Goal: Complete application form

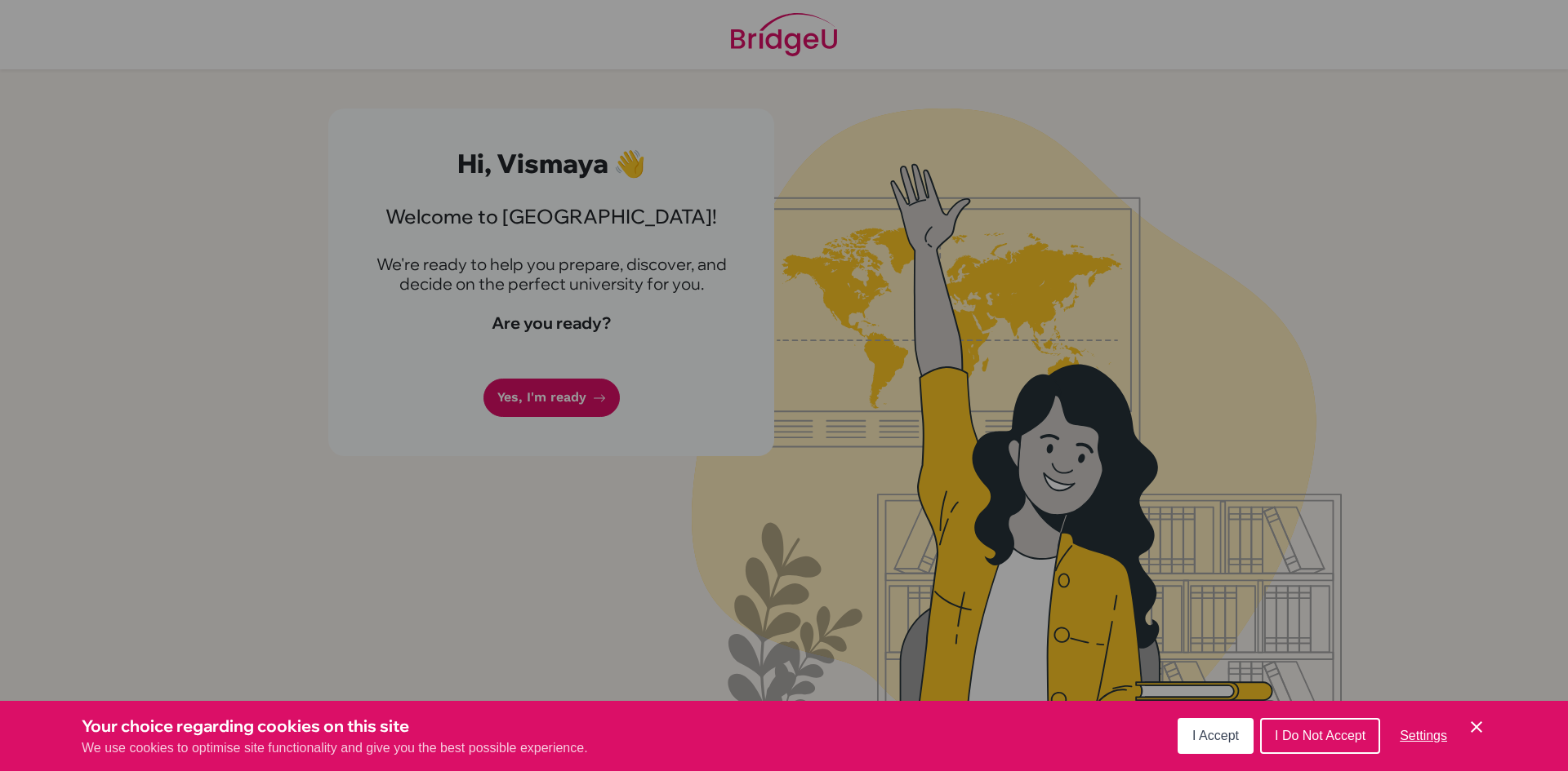
click at [399, 527] on div "Cookie Preferences" at bounding box center [784, 385] width 1568 height 771
click at [1214, 740] on span "I Accept" at bounding box center [1215, 736] width 47 height 14
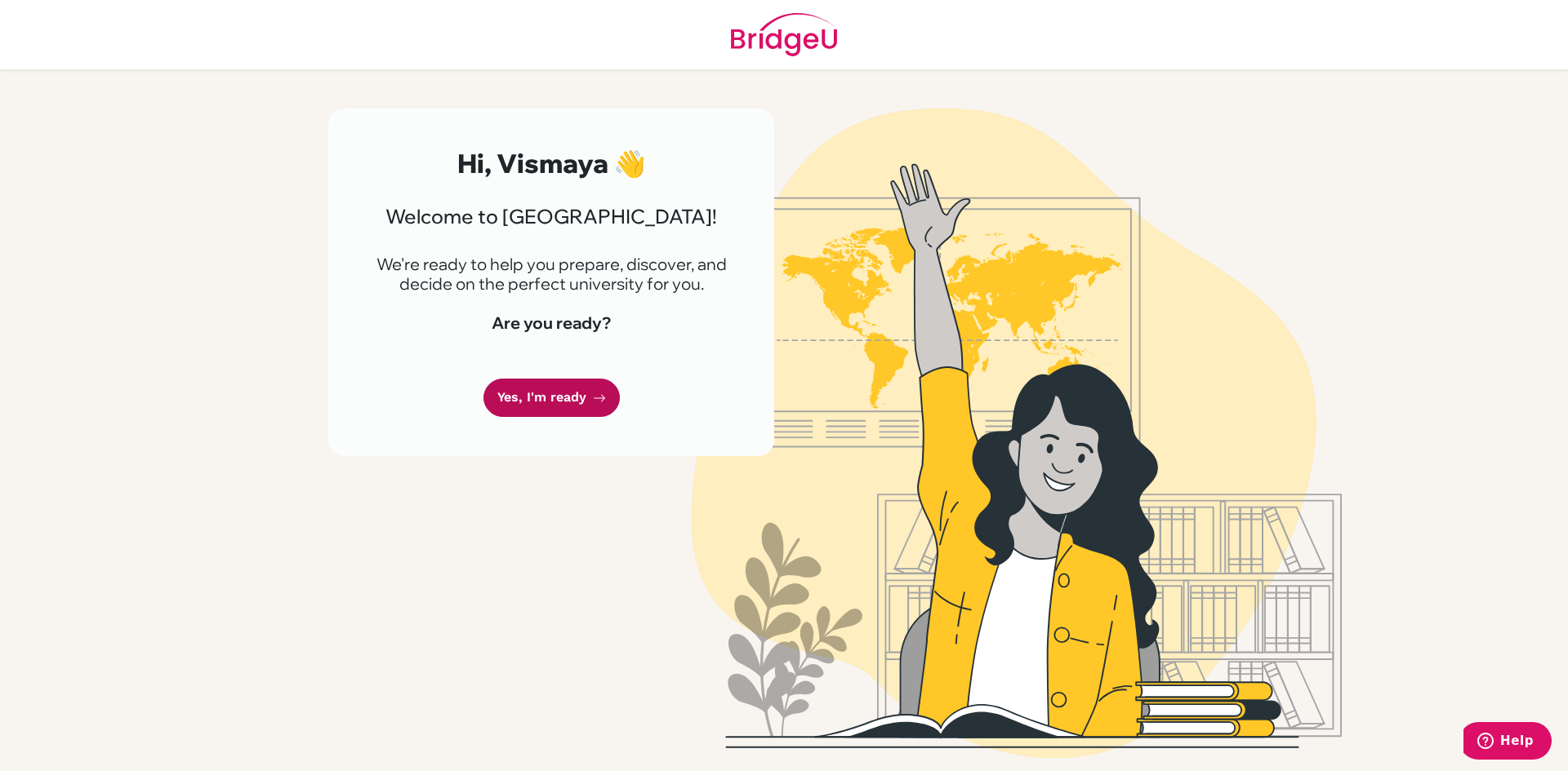
click at [543, 406] on link "Yes, I'm ready" at bounding box center [552, 397] width 137 height 38
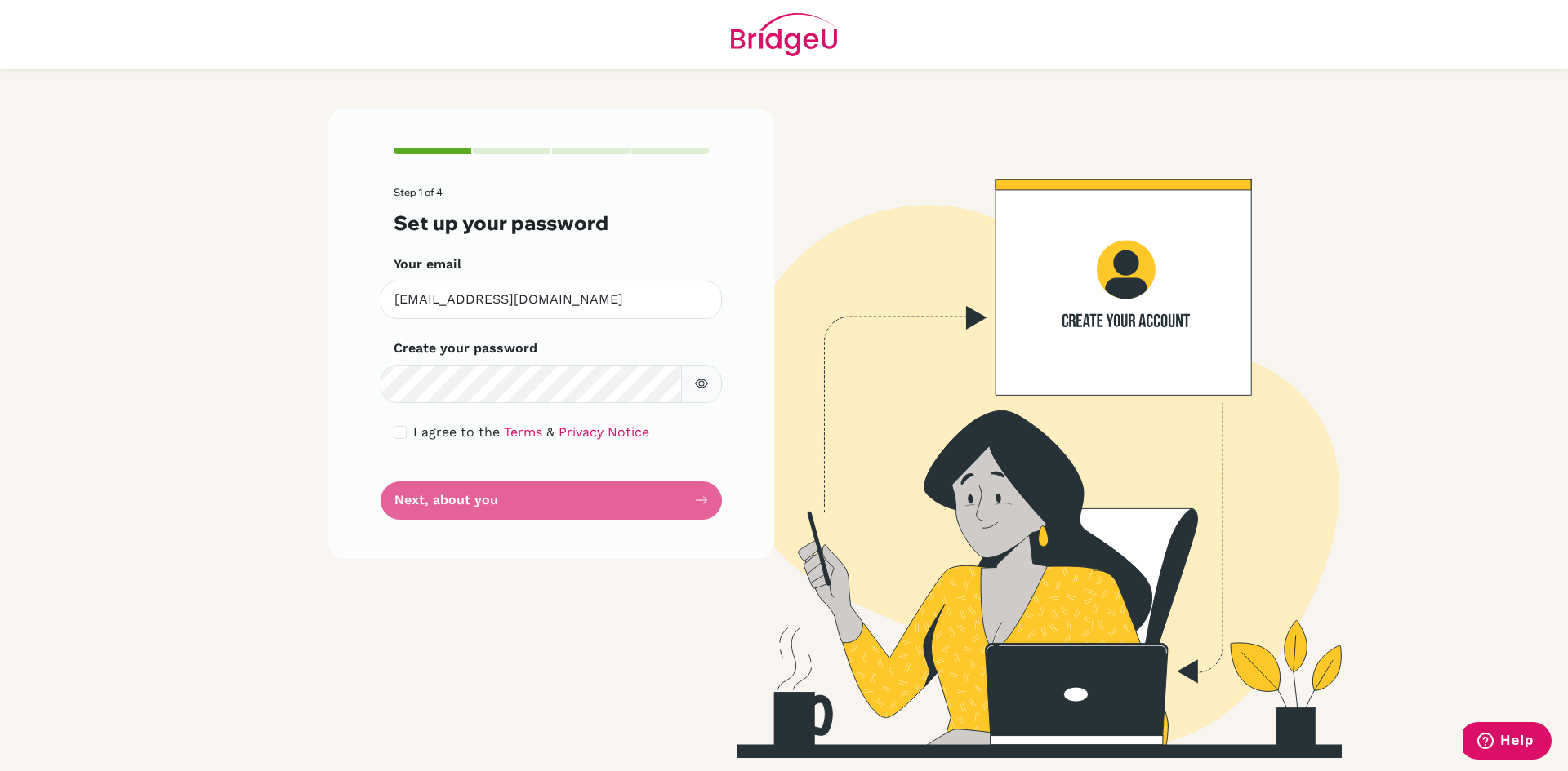
click at [704, 391] on button "button" at bounding box center [702, 383] width 41 height 38
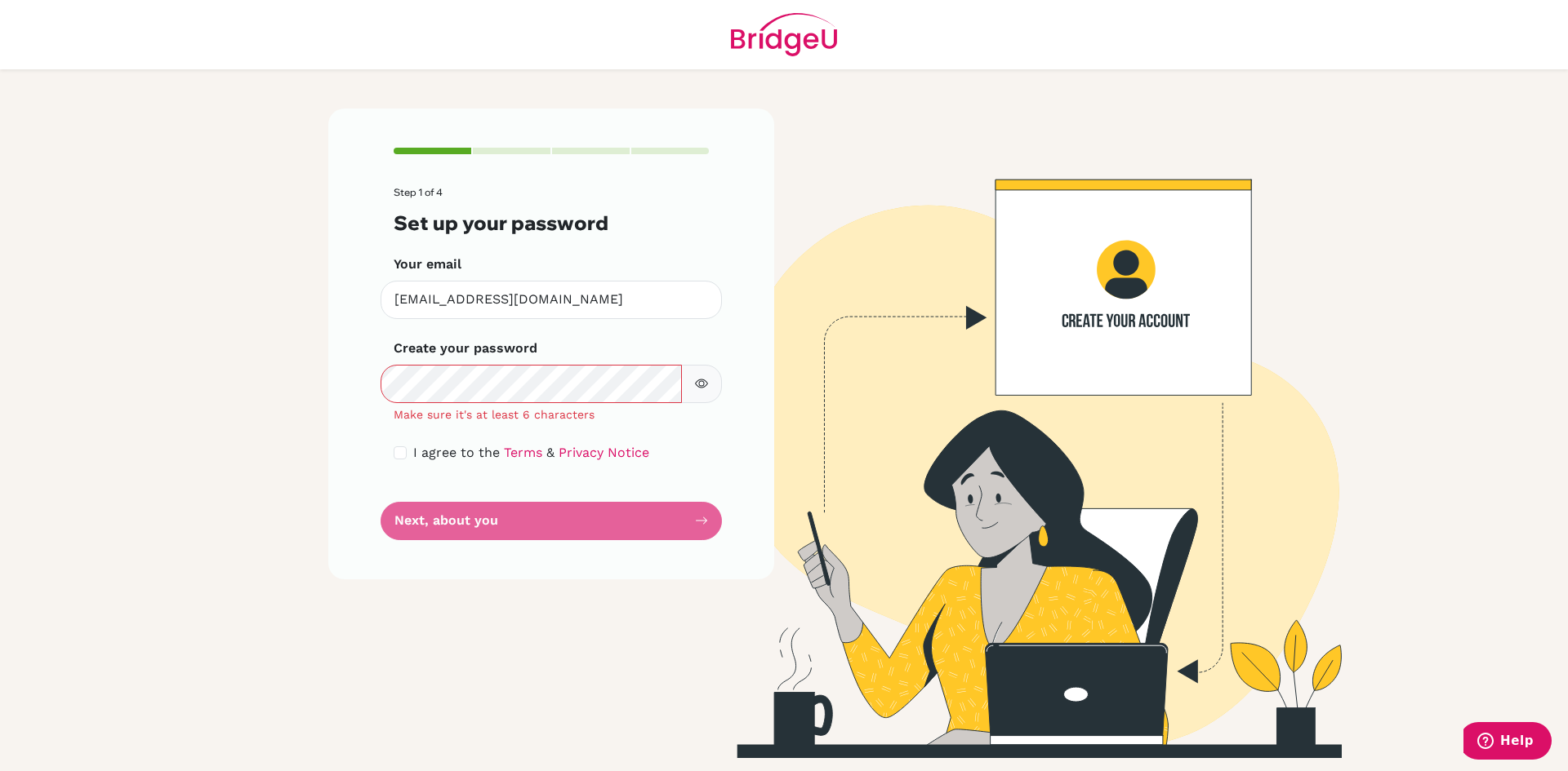
click at [697, 379] on icon "button" at bounding box center [702, 383] width 13 height 13
click at [704, 386] on icon "button" at bounding box center [702, 383] width 13 height 13
click at [707, 384] on icon "button" at bounding box center [702, 384] width 13 height 9
click at [707, 384] on icon "button" at bounding box center [704, 383] width 9 height 7
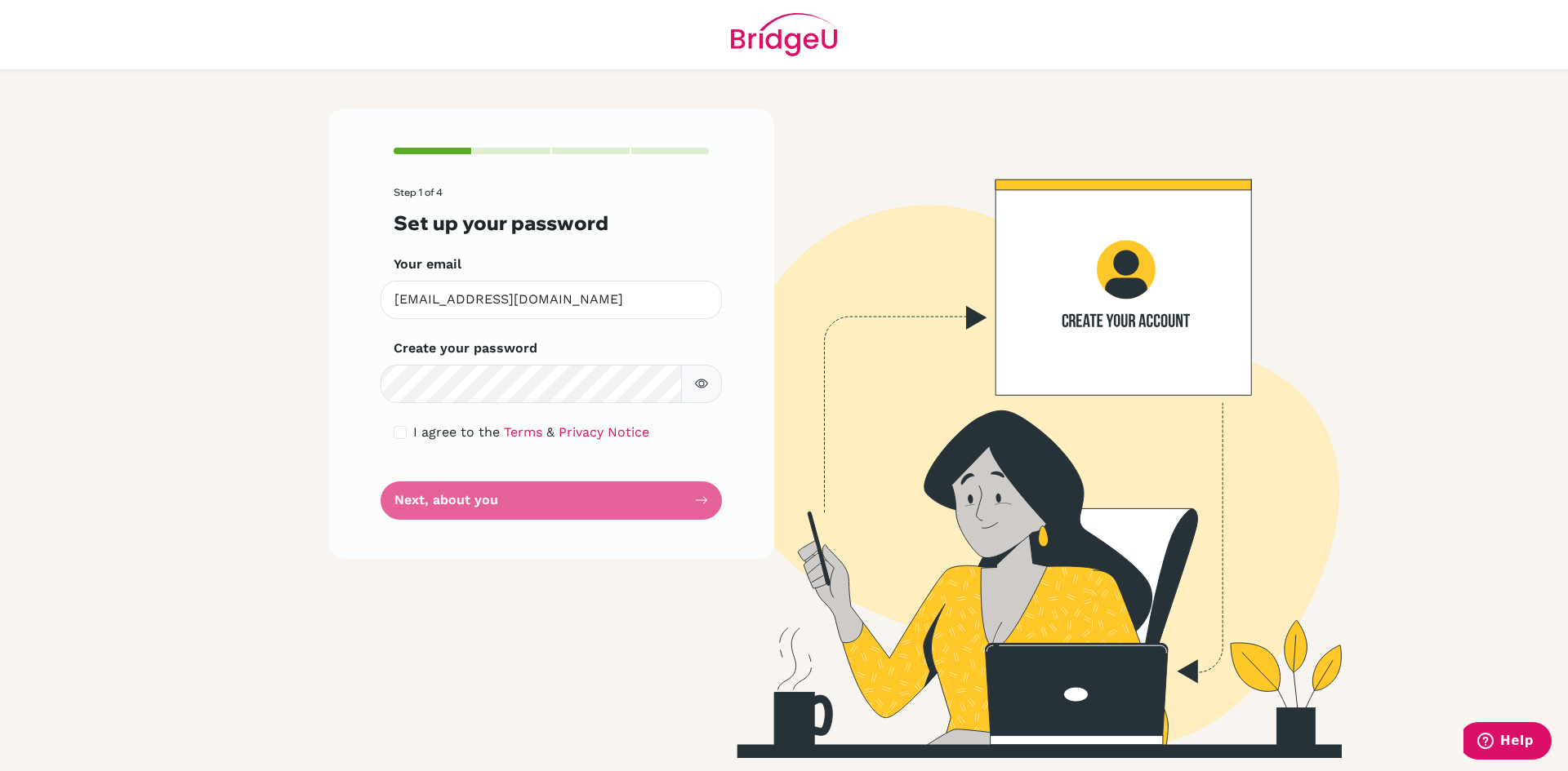
click at [408, 432] on div "I agree to the Terms & Privacy Notice" at bounding box center [551, 432] width 315 height 20
click at [395, 433] on input "checkbox" at bounding box center [400, 432] width 13 height 13
checkbox input "true"
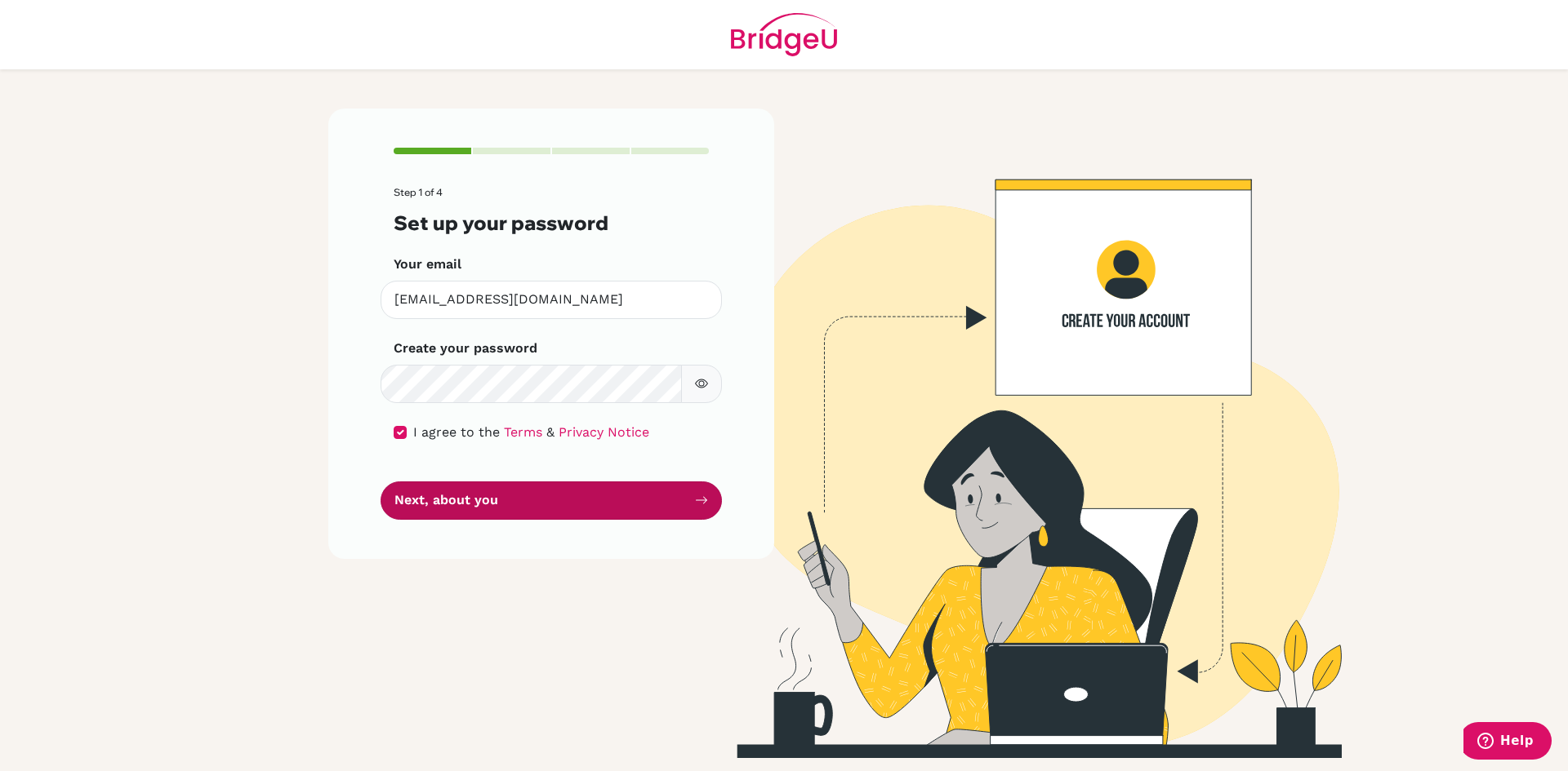
click at [437, 492] on button "Next, about you" at bounding box center [551, 500] width 342 height 38
